Goal: Information Seeking & Learning: Learn about a topic

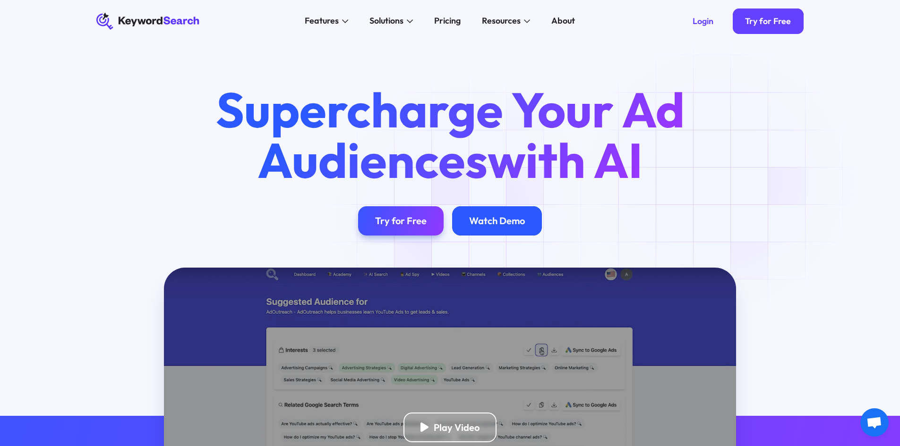
click at [483, 214] on div "Watch Demo" at bounding box center [497, 221] width 90 height 30
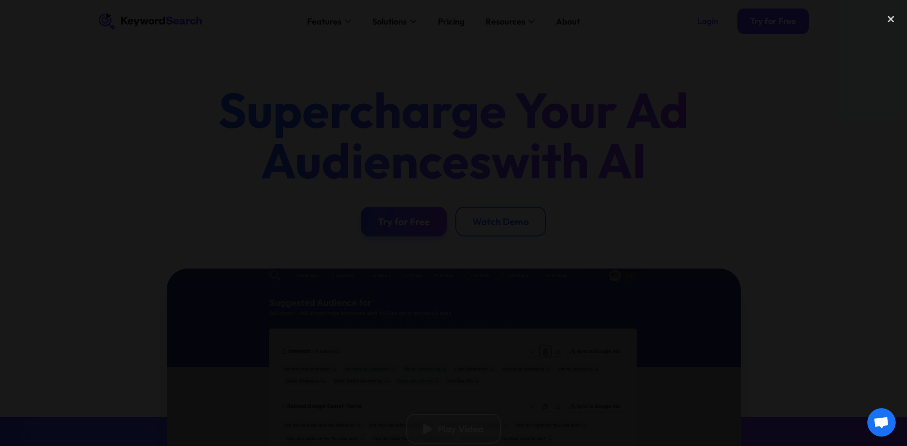
click at [707, 85] on div at bounding box center [453, 223] width 907 height 428
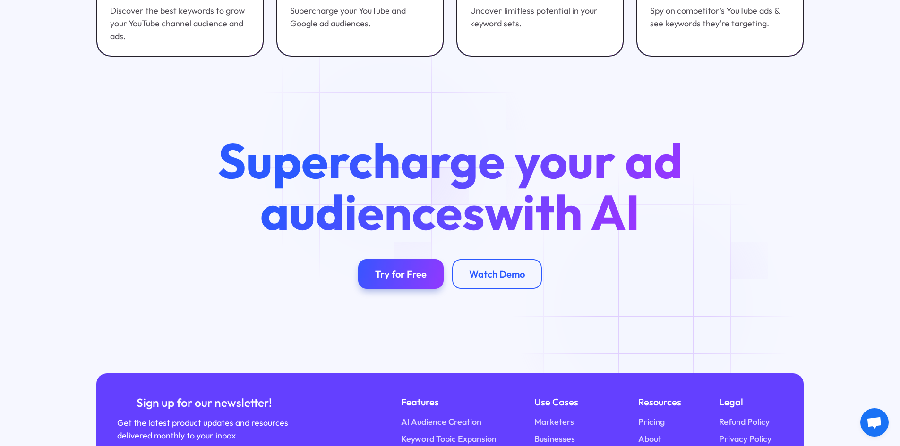
scroll to position [3716, 0]
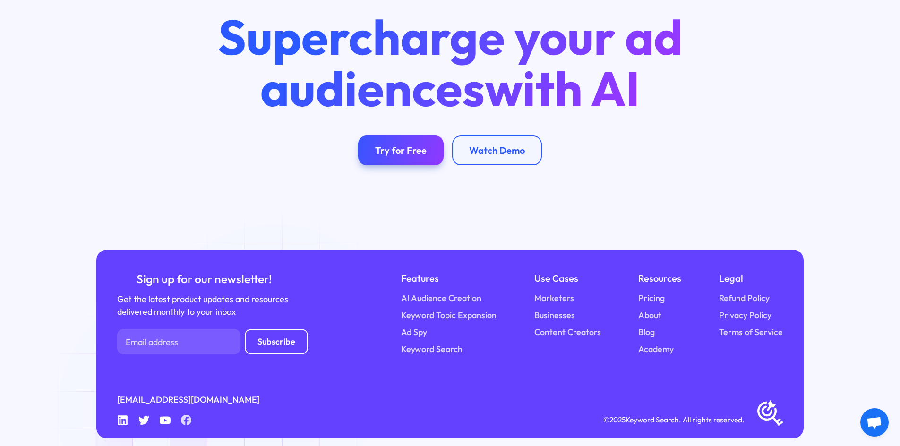
click at [187, 415] on icon at bounding box center [186, 420] width 10 height 10
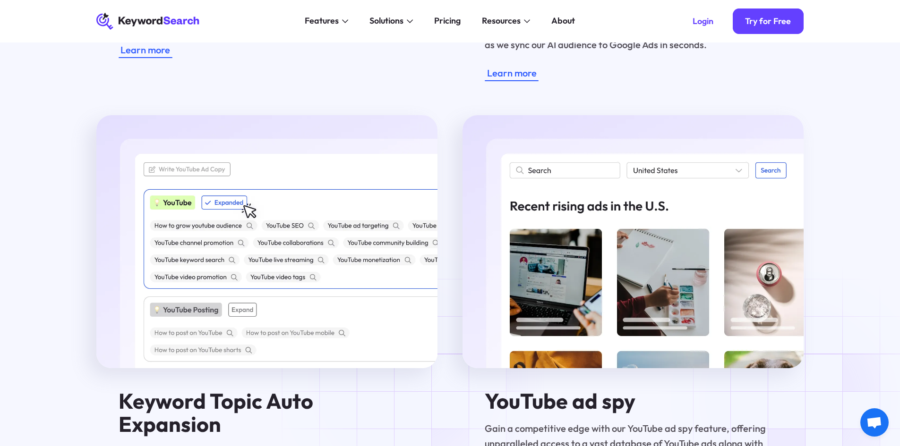
scroll to position [1543, 0]
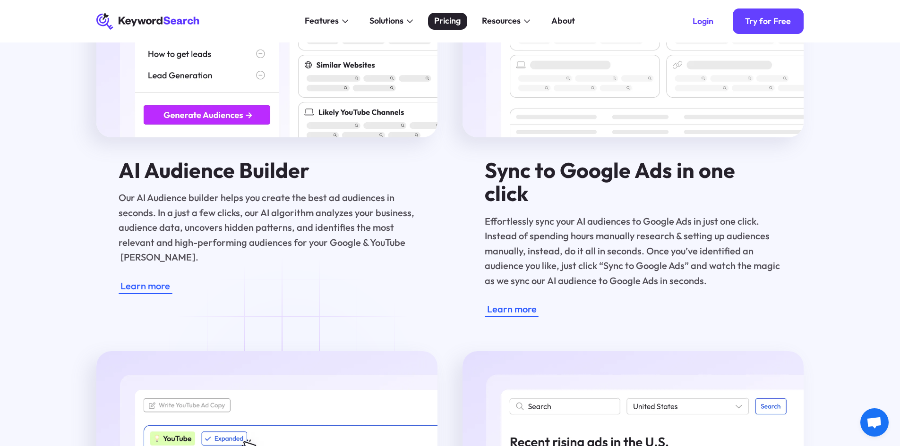
click at [456, 21] on div "Pricing" at bounding box center [447, 21] width 26 height 13
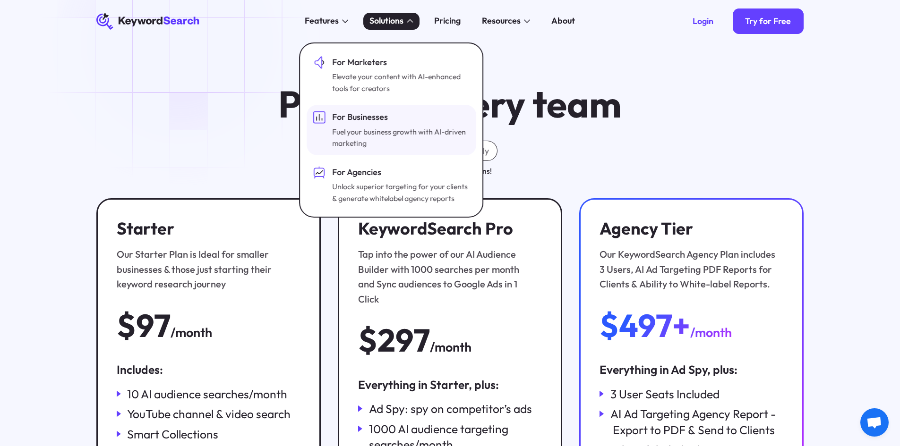
click at [419, 125] on div "For Businesses Fuel your business growth with AI-driven marketing" at bounding box center [400, 130] width 136 height 38
